Goal: Task Accomplishment & Management: Complete application form

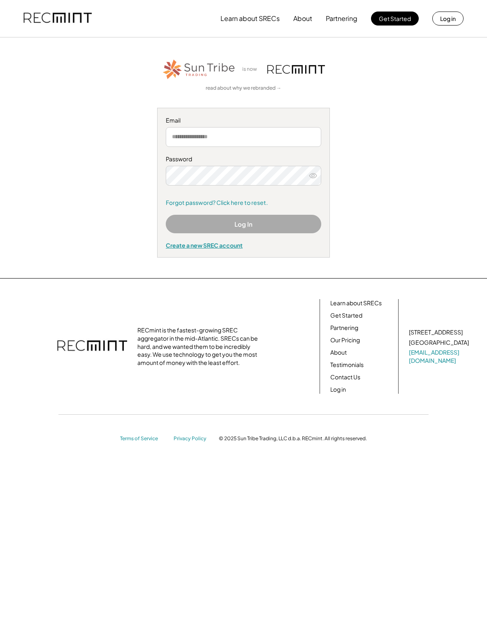
click at [210, 243] on div "Create a new SREC account" at bounding box center [243, 244] width 155 height 7
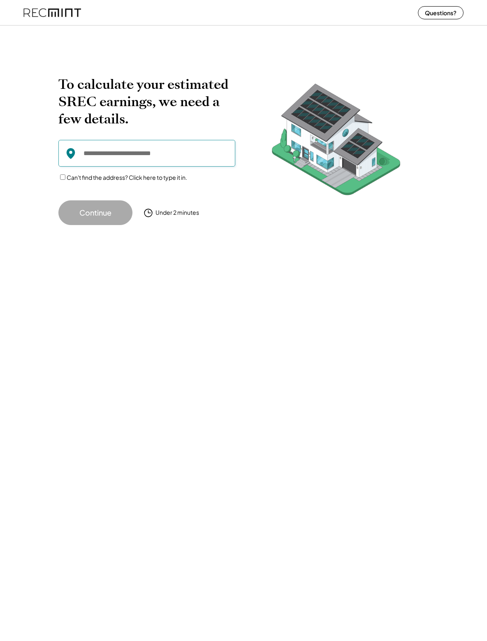
click at [93, 150] on input "input" at bounding box center [146, 153] width 177 height 27
type input "**********"
click at [88, 215] on button "Continue" at bounding box center [95, 212] width 74 height 25
click at [106, 151] on input "input" at bounding box center [146, 153] width 177 height 27
drag, startPoint x: 184, startPoint y: 153, endPoint x: 78, endPoint y: 91, distance: 123.3
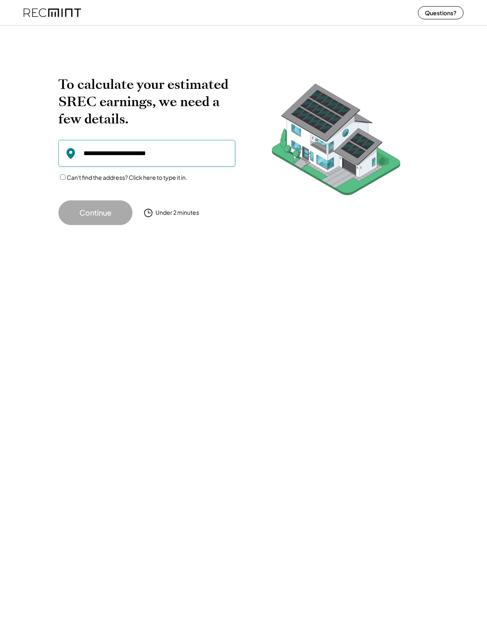
click at [69, 149] on div at bounding box center [146, 153] width 177 height 27
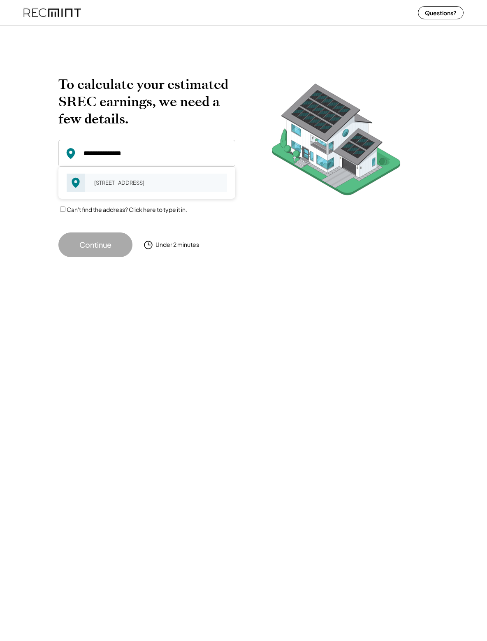
click at [115, 181] on div "511 Sigma Dr Fredericksburg, VA 22408" at bounding box center [158, 183] width 138 height 12
type input "**********"
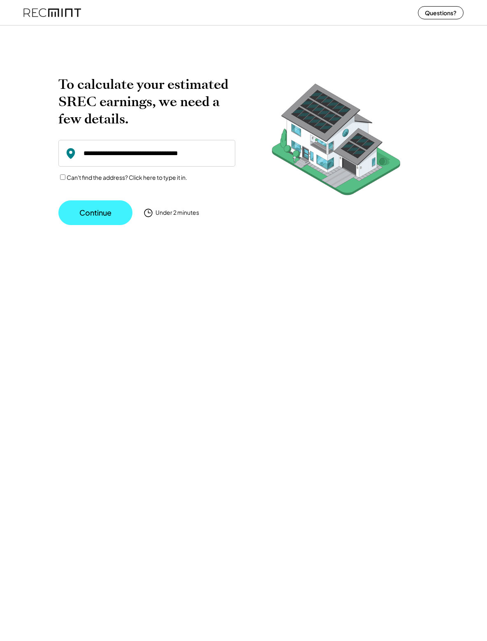
click at [103, 213] on button "Continue" at bounding box center [95, 212] width 74 height 25
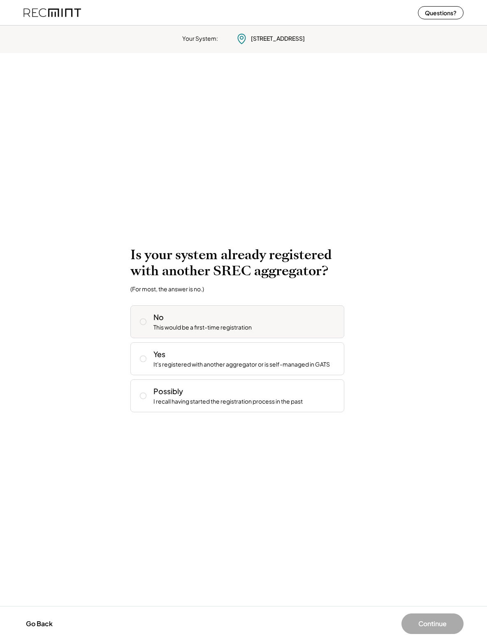
click at [144, 321] on icon at bounding box center [143, 321] width 8 height 8
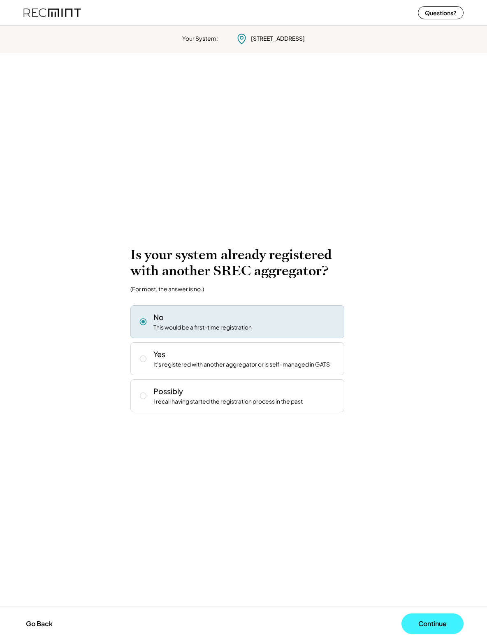
click at [431, 619] on button "Continue" at bounding box center [432, 623] width 62 height 21
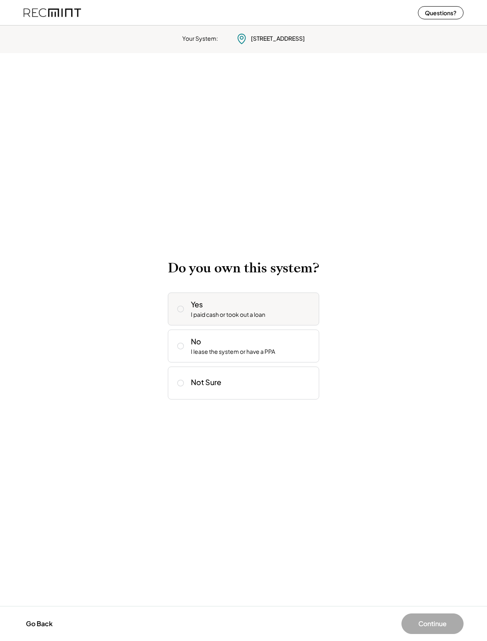
click at [209, 310] on div "I paid cash or took out a loan" at bounding box center [228, 314] width 74 height 8
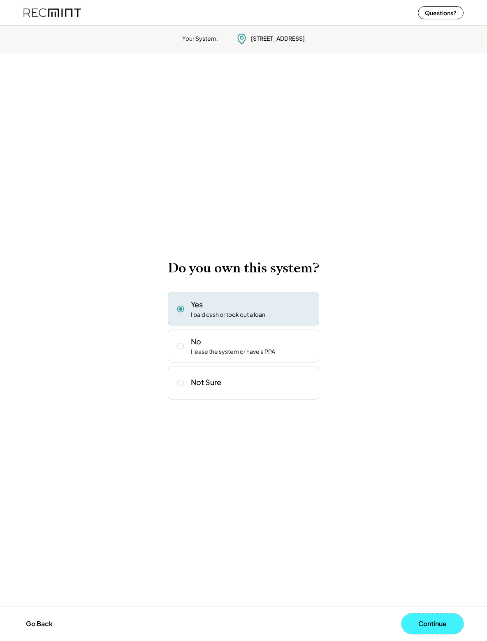
click at [429, 620] on button "Continue" at bounding box center [432, 623] width 62 height 21
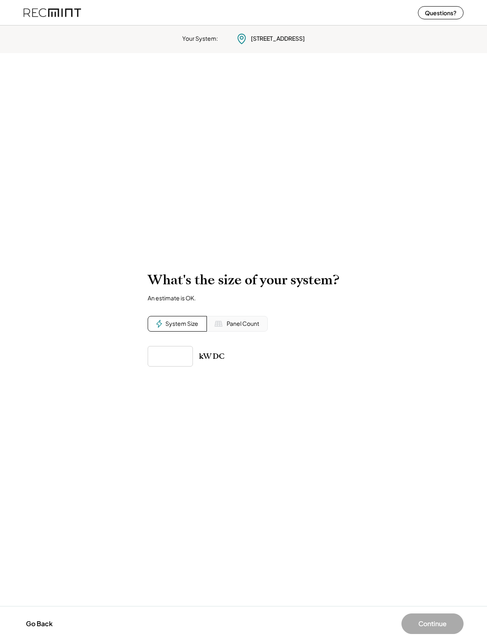
click at [163, 354] on input "input" at bounding box center [170, 356] width 45 height 21
click at [228, 324] on div "Panel Count" at bounding box center [243, 323] width 32 height 8
click at [180, 325] on div "System Size" at bounding box center [181, 323] width 33 height 8
